Goal: Communication & Community: Answer question/provide support

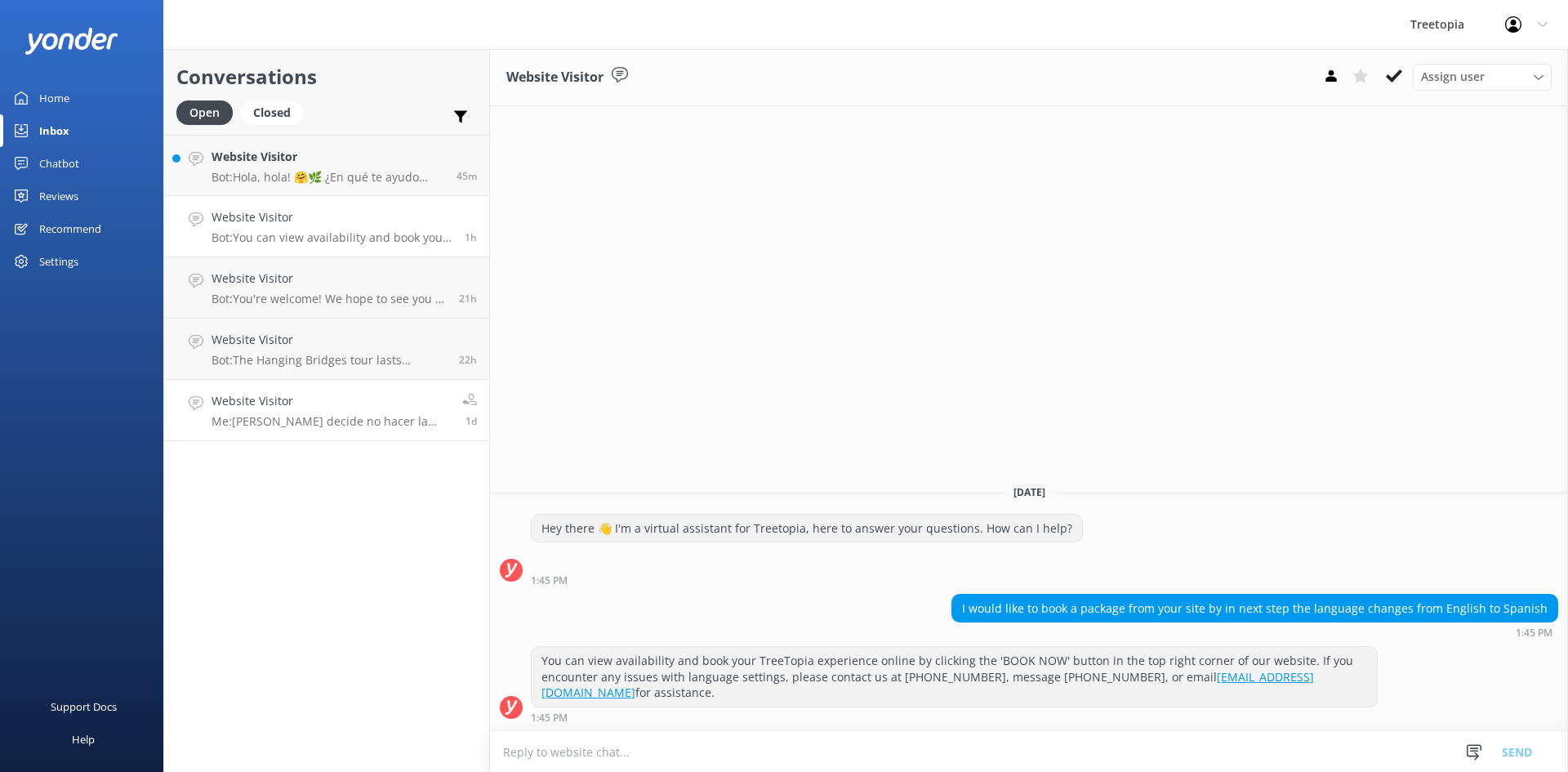
click at [351, 433] on link "Website Visitor Me: Si decide no hacer la actividad al llegar solo [PERSON_NAME…" at bounding box center [326, 410] width 325 height 62
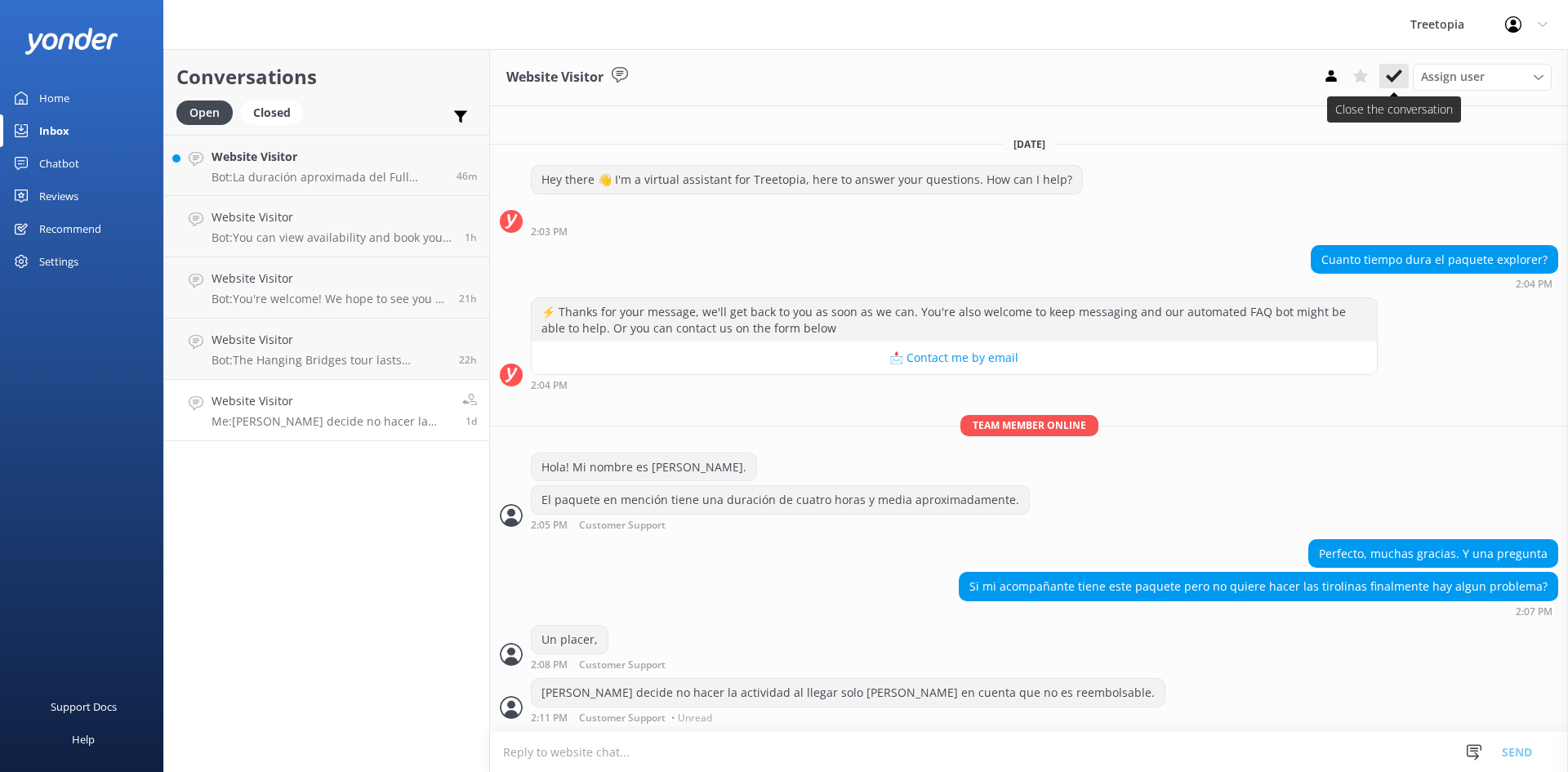
click at [1383, 77] on button at bounding box center [1393, 75] width 29 height 24
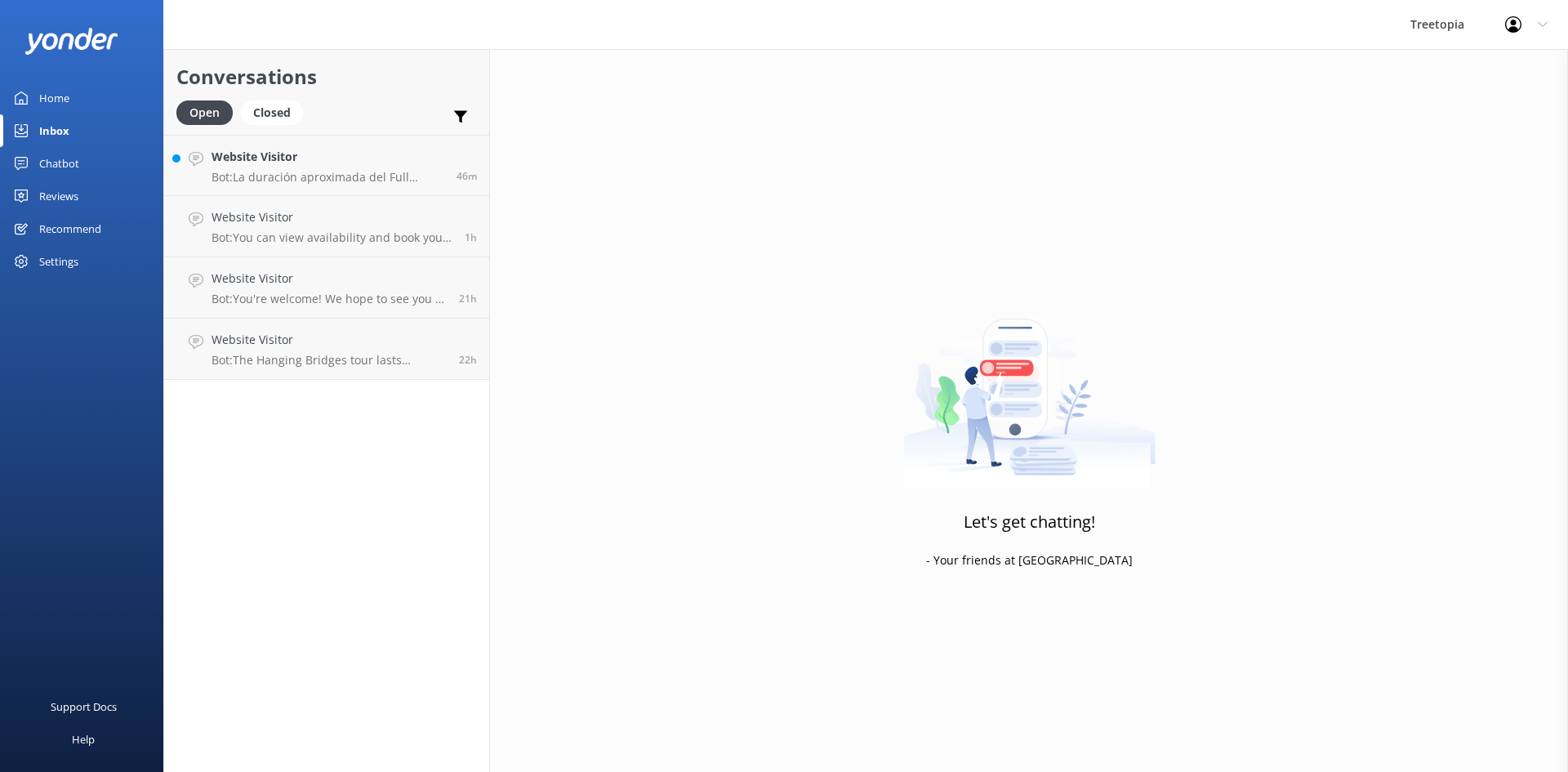
click at [324, 413] on div "Conversations Open Closed Important Assigned to me Unassigned Website Visitor B…" at bounding box center [326, 410] width 326 height 723
click at [342, 371] on link "Website Visitor Bot: The Hanging Bridges tour lasts approximately 1.5 hours. If…" at bounding box center [326, 349] width 325 height 62
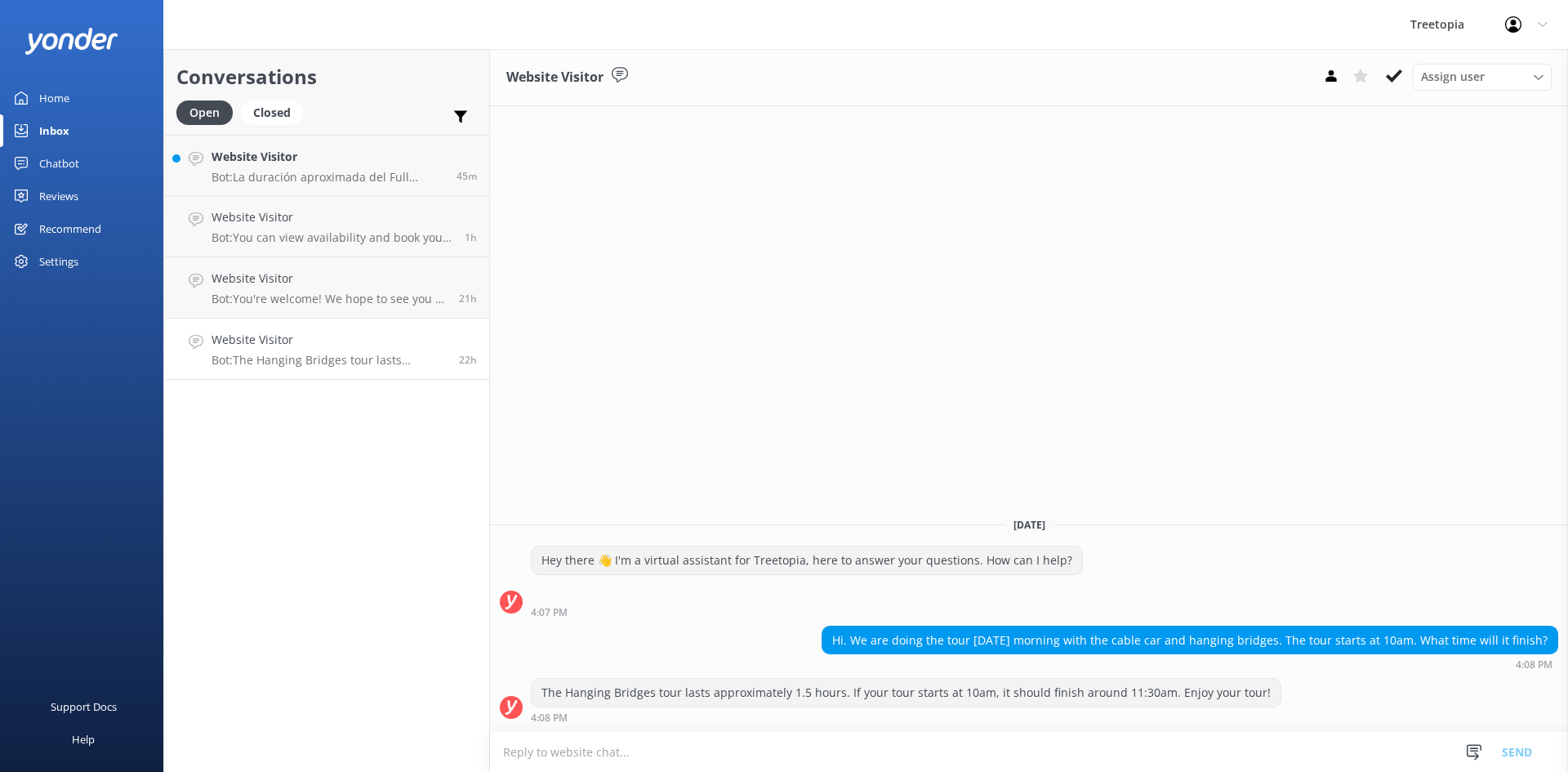
drag, startPoint x: 1391, startPoint y: 78, endPoint x: 751, endPoint y: 216, distance: 654.7
click at [1389, 77] on icon at bounding box center [1393, 76] width 16 height 16
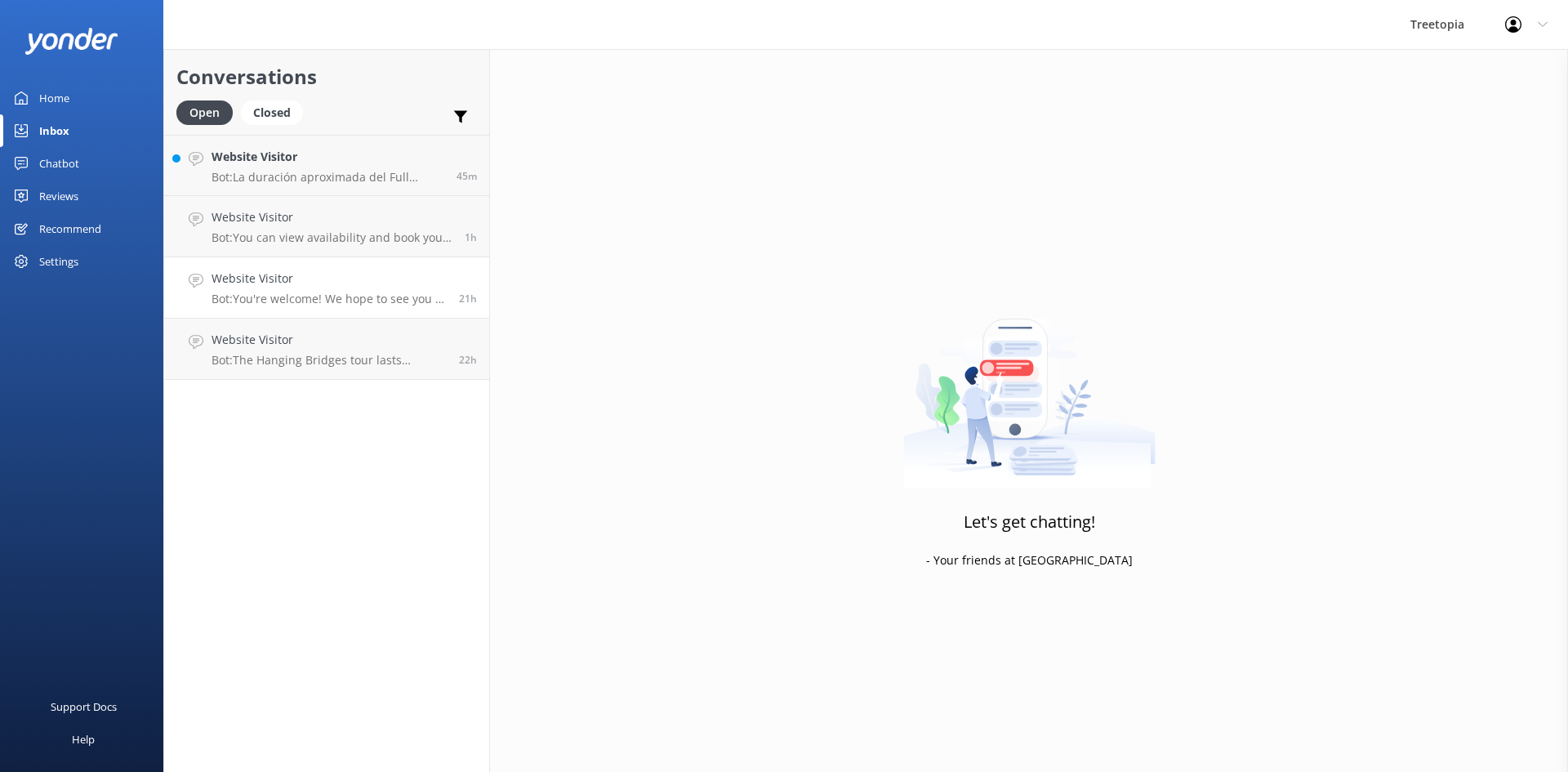
click at [265, 304] on p "Bot: You're welcome! We hope to see you at [GEOGRAPHIC_DATA] soon!" at bounding box center [329, 299] width 235 height 14
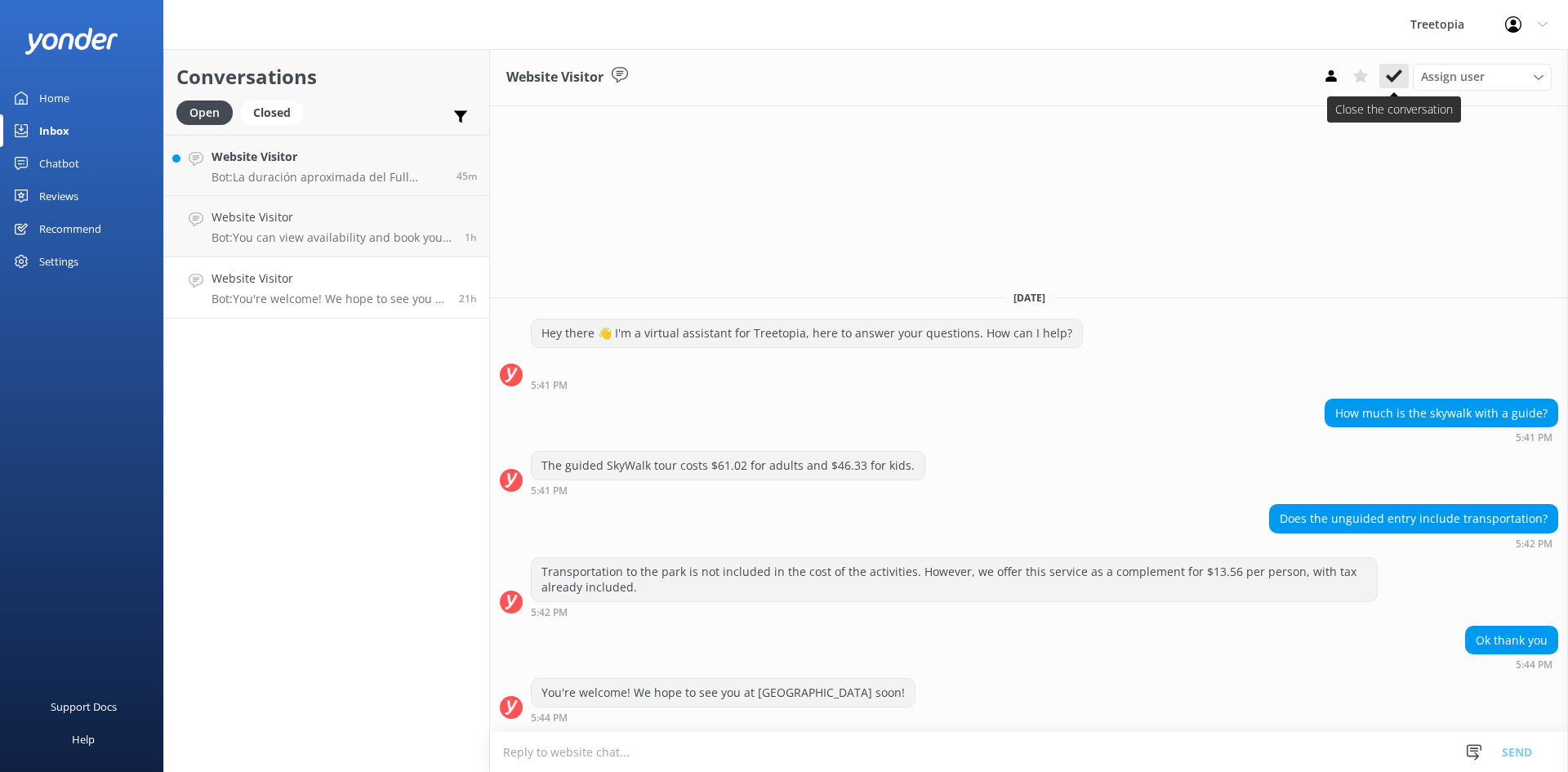
click at [1393, 70] on icon at bounding box center [1393, 76] width 16 height 16
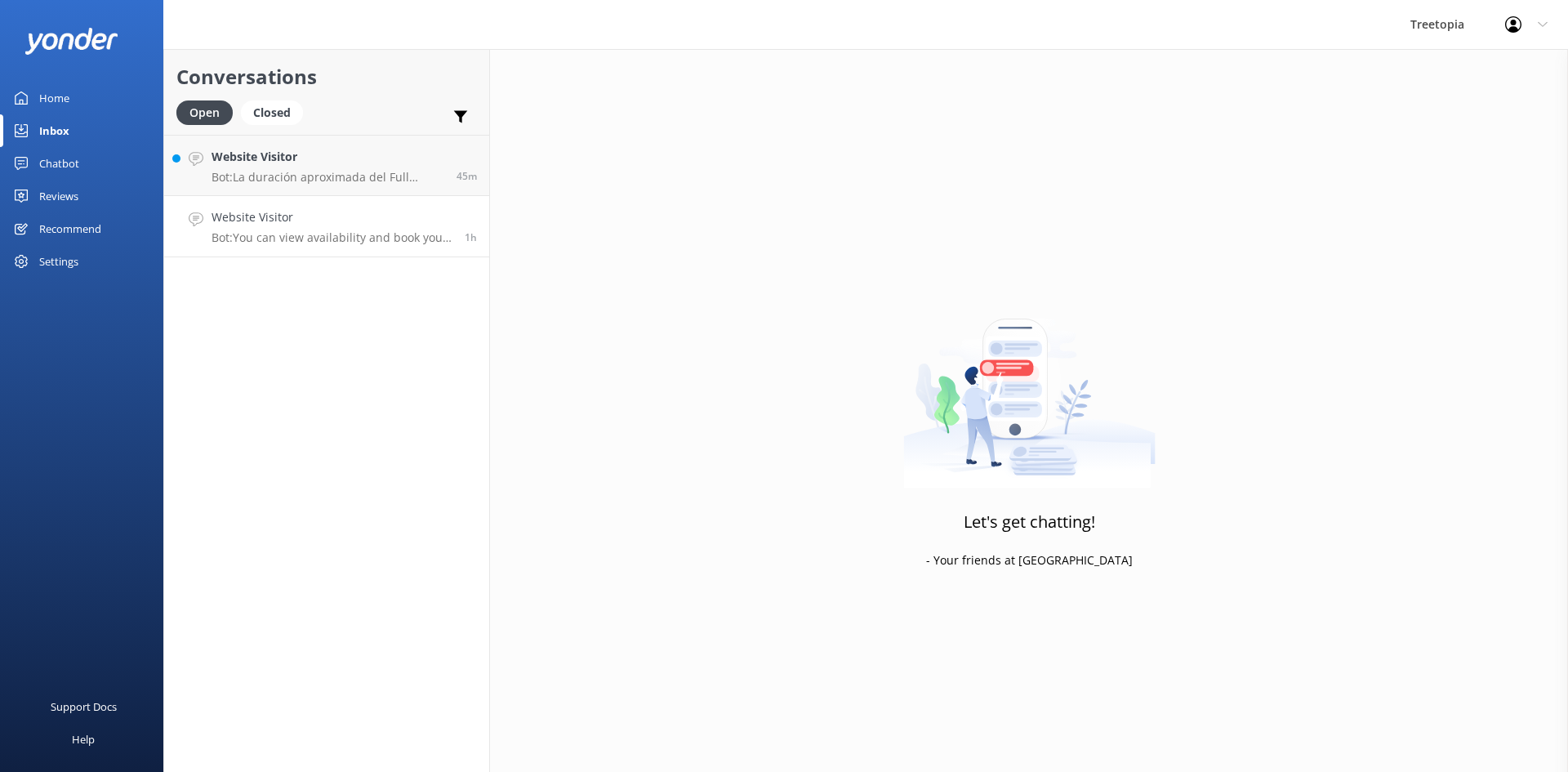
drag, startPoint x: 295, startPoint y: 238, endPoint x: 467, endPoint y: 234, distance: 172.0
click at [296, 238] on p "Bot: You can view availability and book your TreeTopia experience online by cli…" at bounding box center [332, 237] width 241 height 14
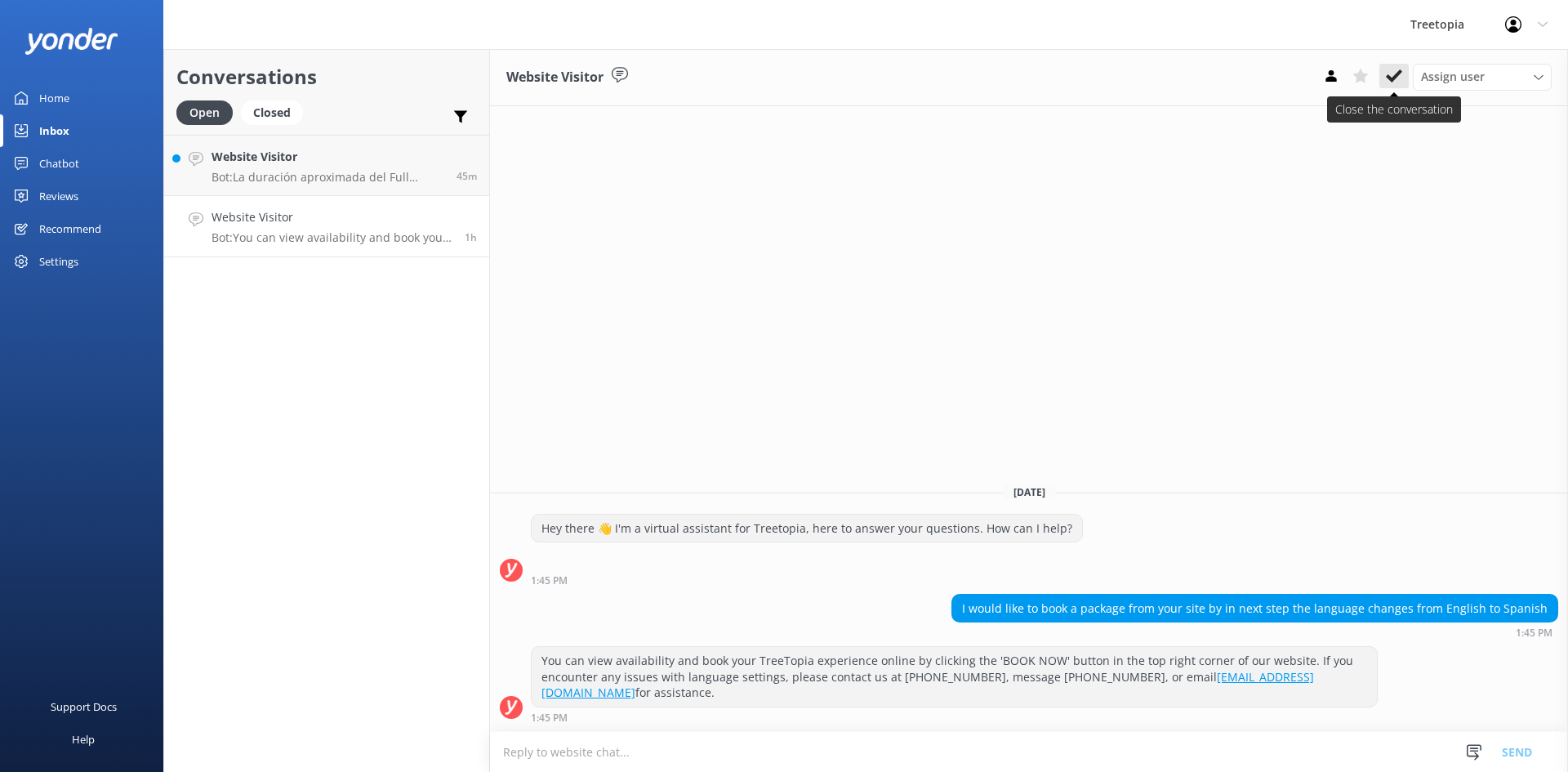
click at [1388, 80] on icon at bounding box center [1393, 76] width 16 height 16
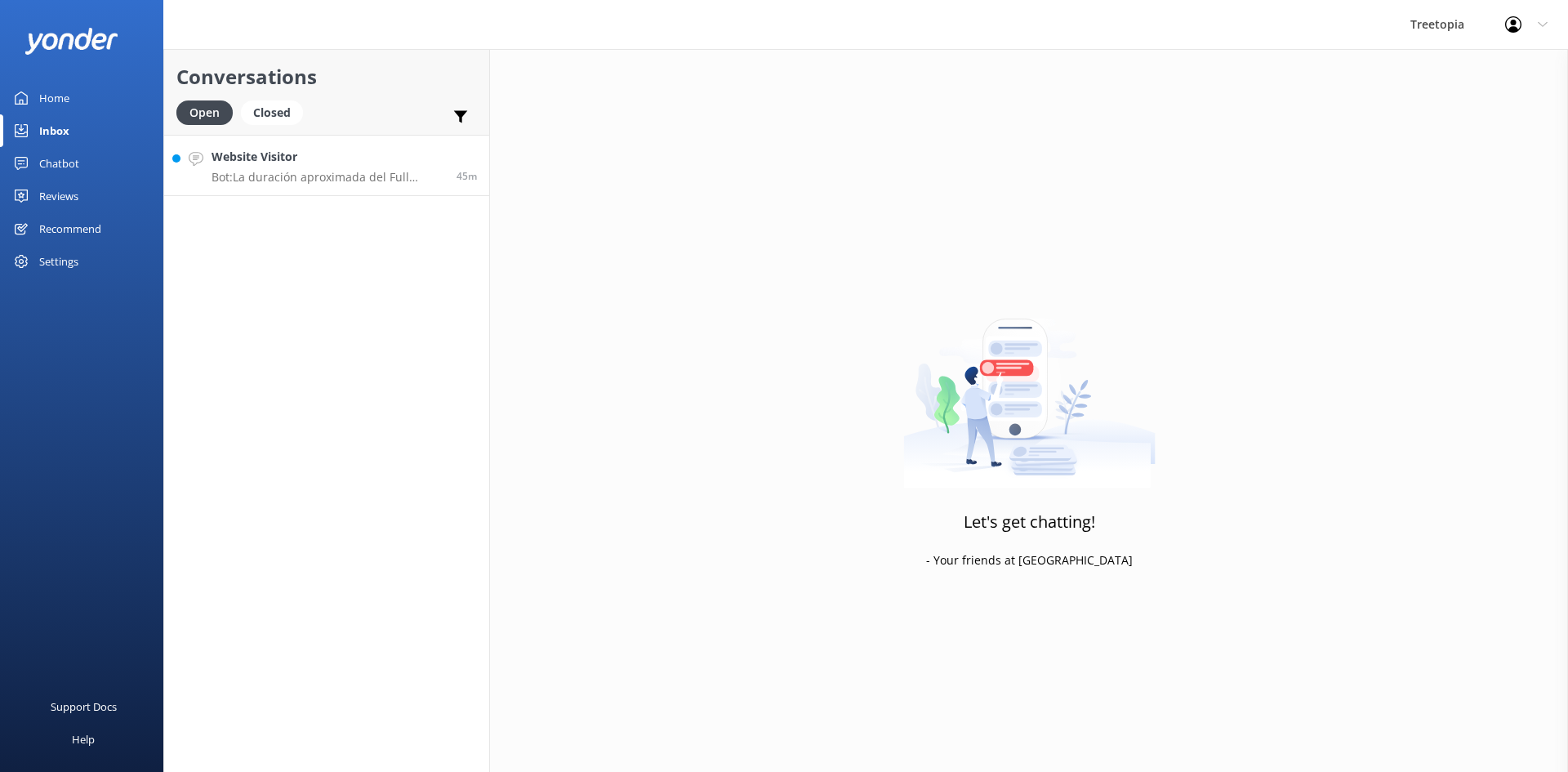
click at [323, 180] on p "Bot: La duración aproximada del Full Package es de 6.5 horas para las cuatro ac…" at bounding box center [327, 177] width 233 height 14
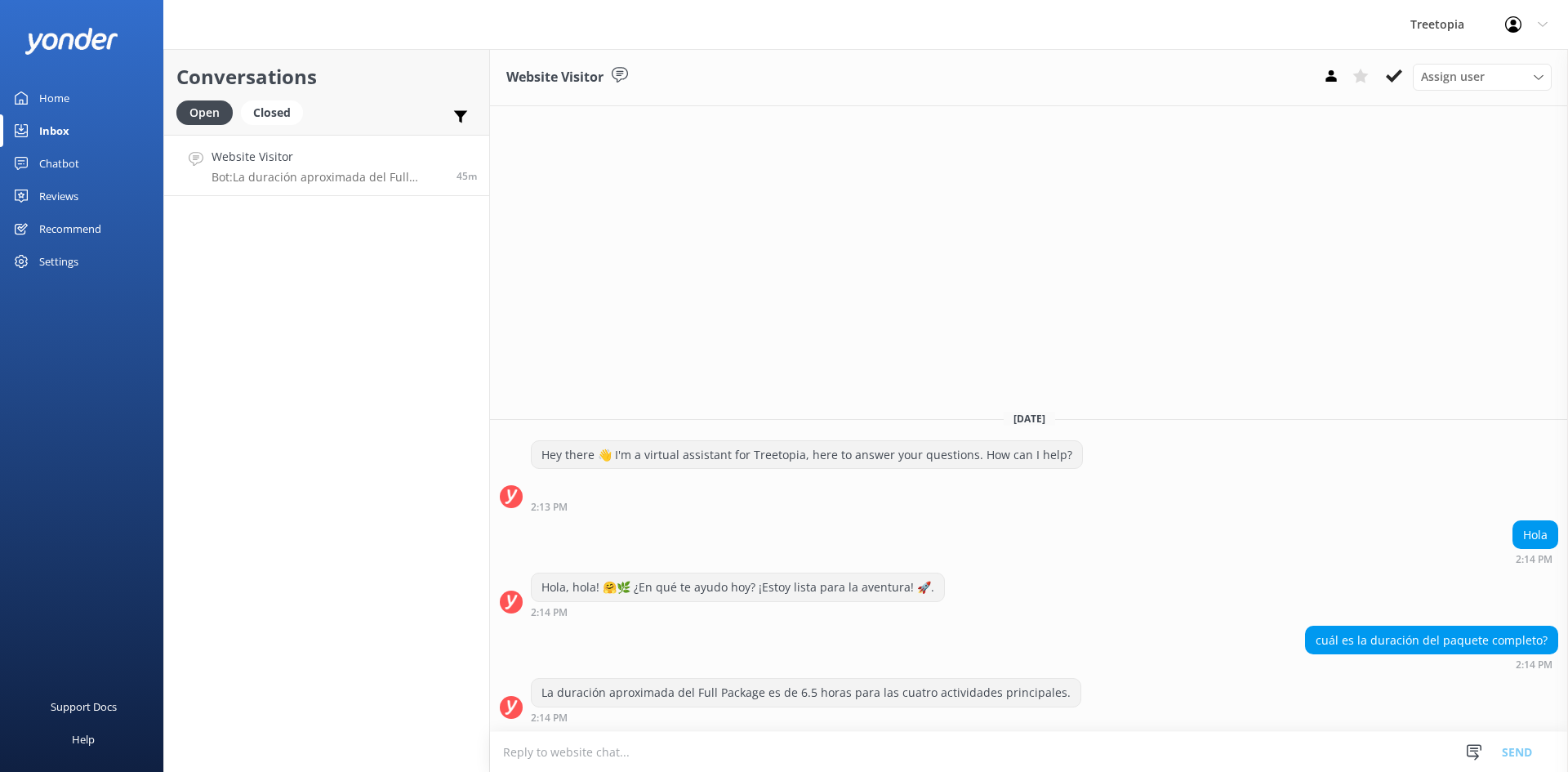
click at [1394, 73] on icon at bounding box center [1393, 76] width 16 height 16
